Goal: Task Accomplishment & Management: Manage account settings

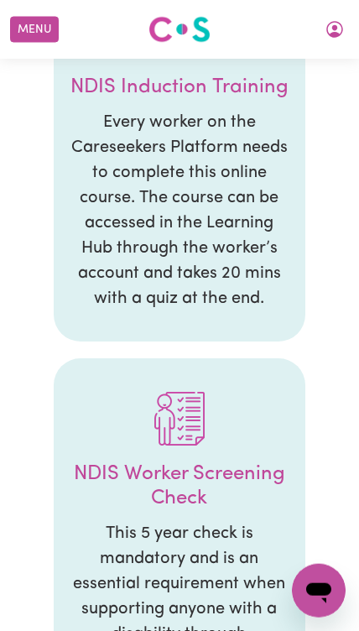
scroll to position [2252, 0]
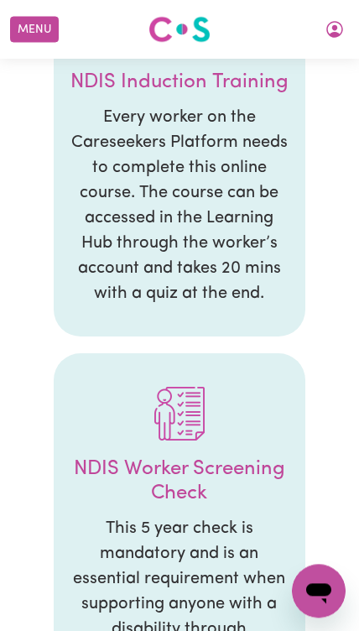
click at [43, 30] on button "Menu" at bounding box center [34, 30] width 49 height 26
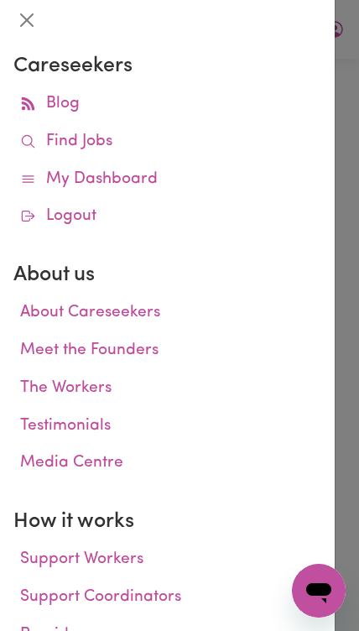
scroll to position [0, 0]
click at [349, 81] on div at bounding box center [179, 315] width 359 height 631
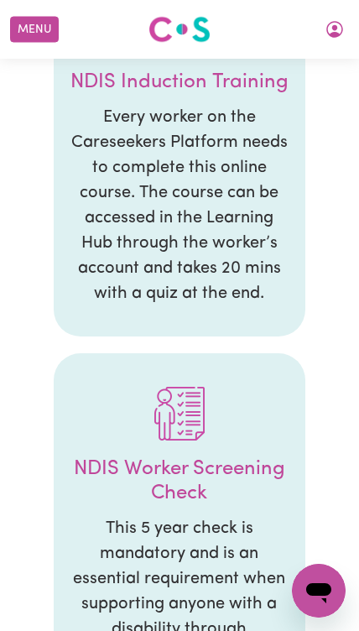
click at [330, 31] on icon "My Account" at bounding box center [335, 29] width 20 height 20
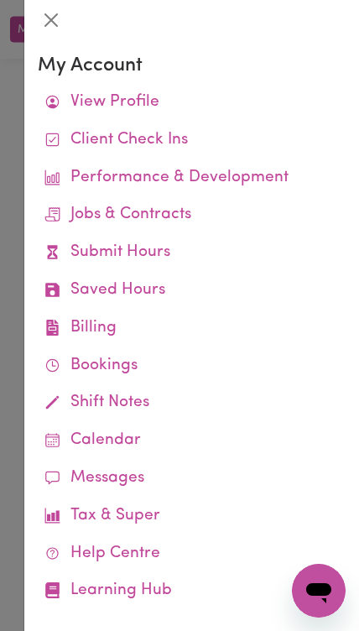
click at [213, 100] on link "View Profile" at bounding box center [192, 103] width 308 height 38
click at [216, 95] on link "View Profile" at bounding box center [192, 103] width 308 height 38
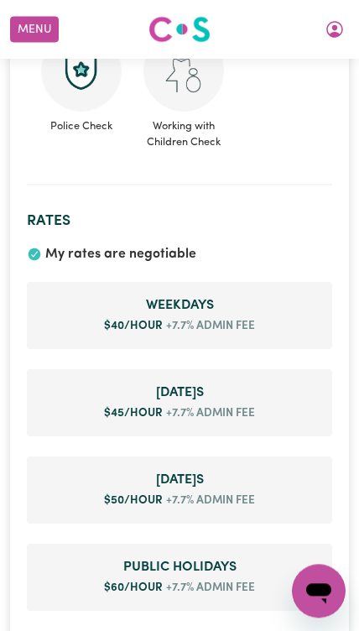
scroll to position [969, 0]
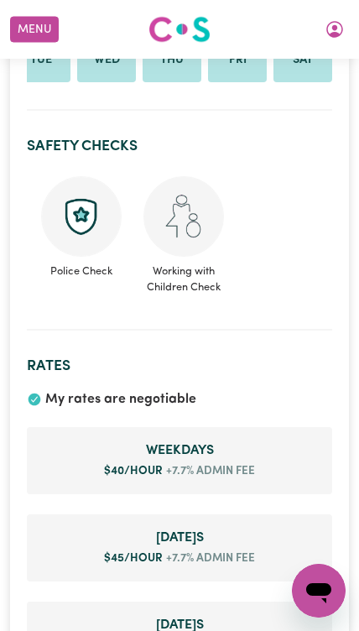
click at [346, 29] on button "My Account" at bounding box center [334, 29] width 35 height 29
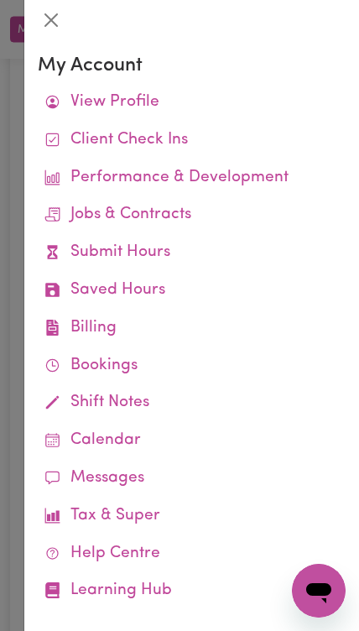
click at [232, 136] on link "Client Check Ins" at bounding box center [192, 141] width 308 height 38
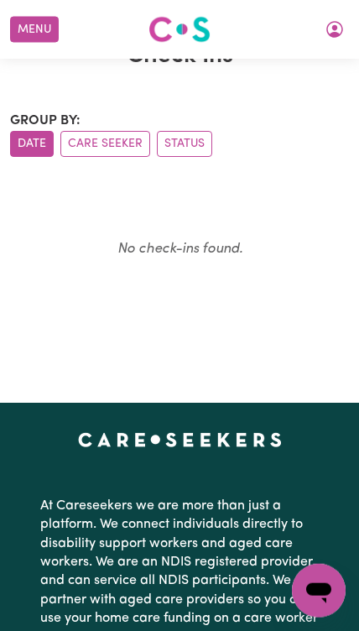
scroll to position [68, 0]
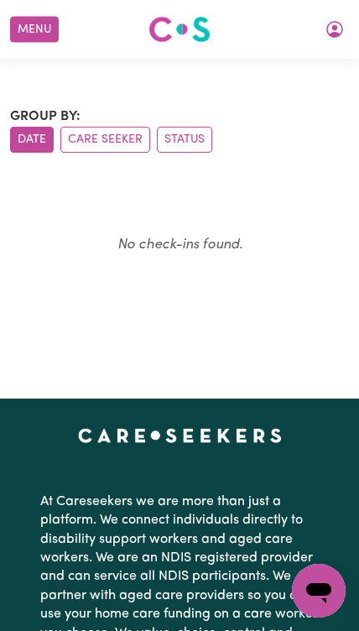
click at [176, 137] on button "Status" at bounding box center [184, 140] width 55 height 26
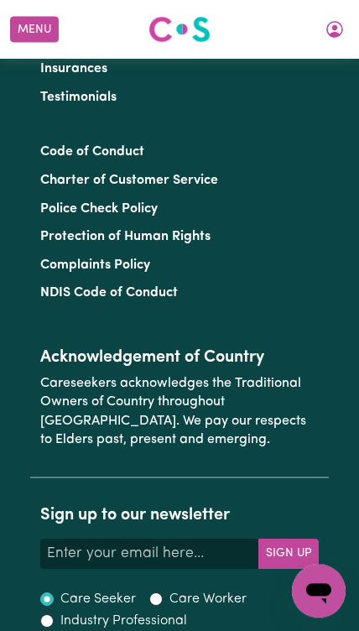
scroll to position [1371, 0]
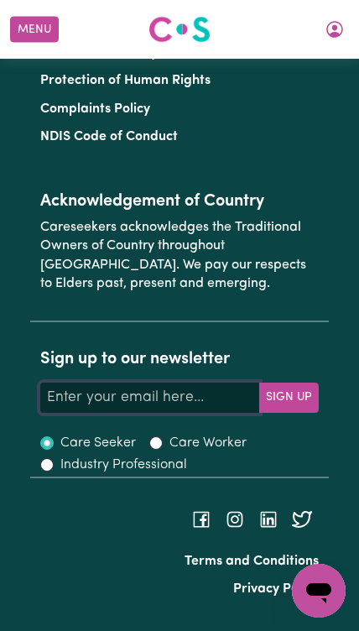
click at [205, 382] on input "Your email address" at bounding box center [150, 397] width 220 height 30
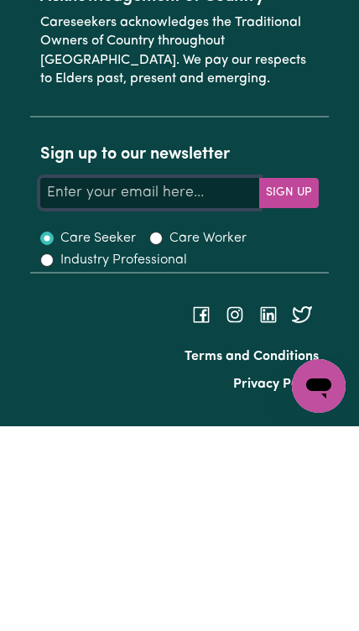
type input "[EMAIL_ADDRESS][DOMAIN_NAME]"
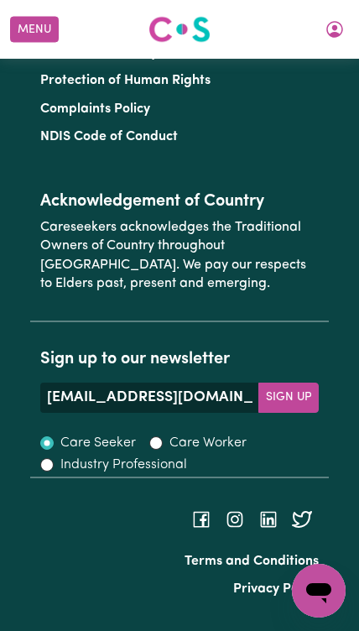
click at [283, 390] on button "Sign Up" at bounding box center [288, 397] width 60 height 30
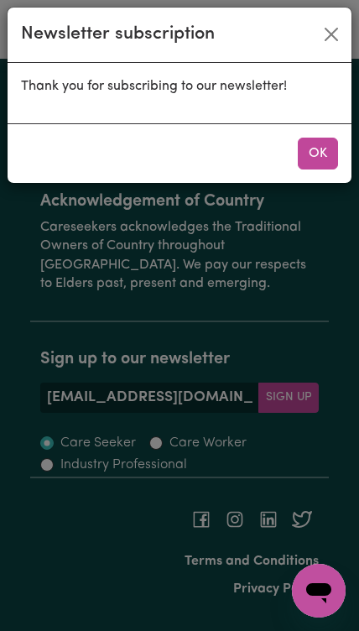
click at [290, 390] on div "Newsletter subscription Thank you for subscribing to our newsletter! OK" at bounding box center [179, 315] width 359 height 631
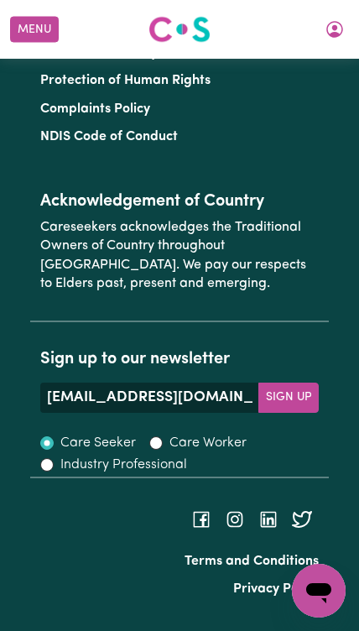
click at [287, 385] on button "Sign Up" at bounding box center [288, 397] width 60 height 30
